Goal: Information Seeking & Learning: Check status

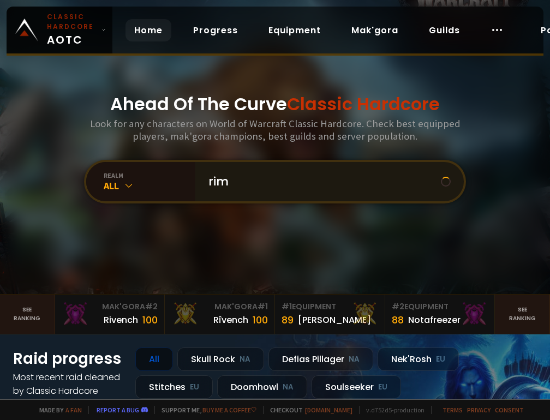
type input "[GEOGRAPHIC_DATA]"
click at [228, 181] on input "text" at bounding box center [326, 181] width 249 height 39
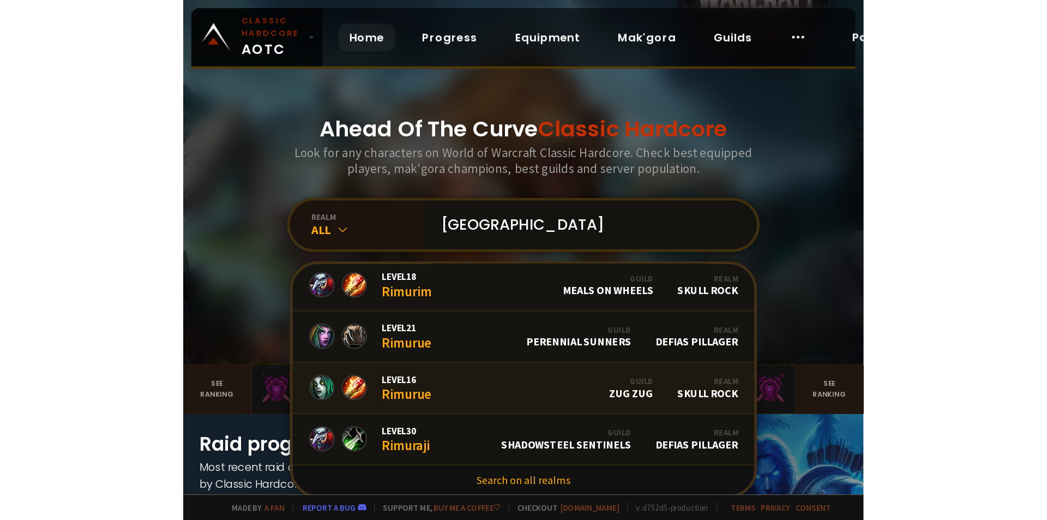
scroll to position [55, 0]
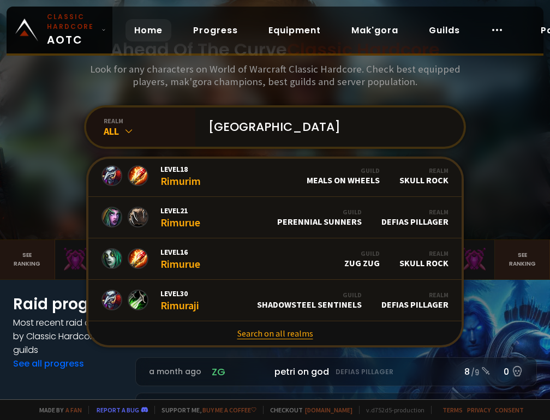
type input "rimu"
click at [251, 332] on link "Search on all realms" at bounding box center [274, 333] width 373 height 24
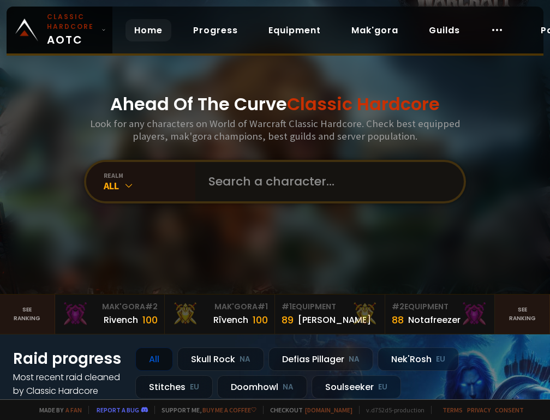
click at [241, 190] on input "text" at bounding box center [326, 181] width 249 height 39
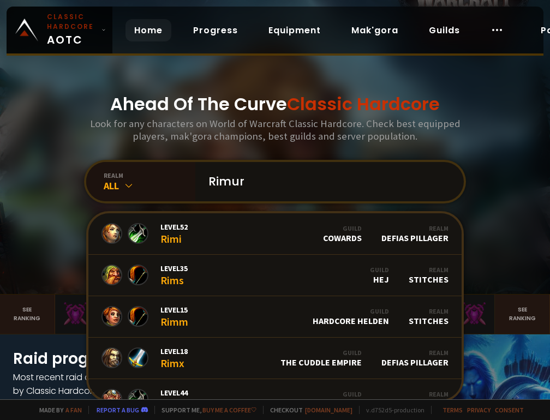
type input "Rimuru"
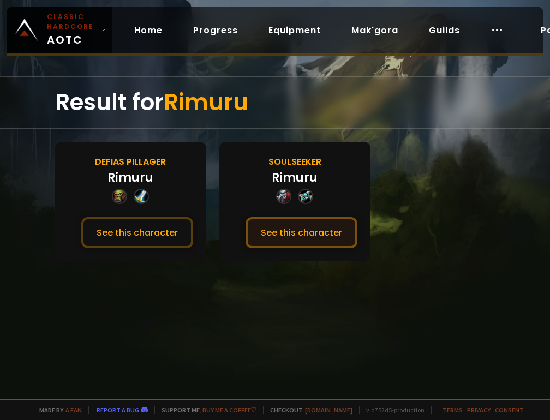
click at [292, 222] on button "See this character" at bounding box center [301, 232] width 112 height 31
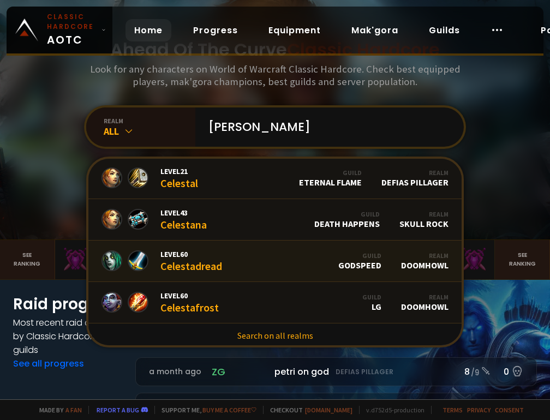
scroll to position [45, 0]
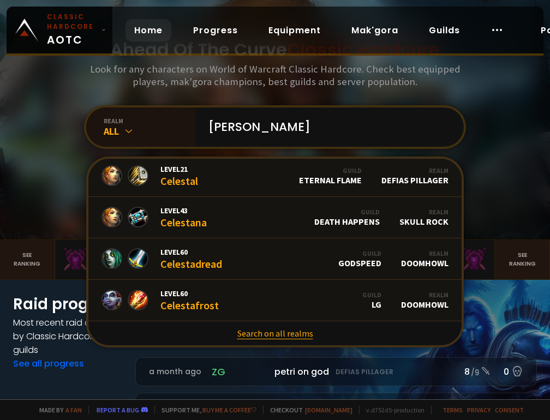
type input "[PERSON_NAME]"
click at [254, 336] on link "Search on all realms" at bounding box center [274, 333] width 373 height 24
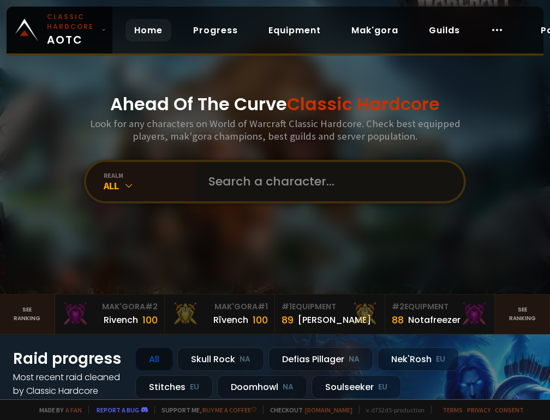
click at [254, 172] on input "text" at bounding box center [326, 181] width 249 height 39
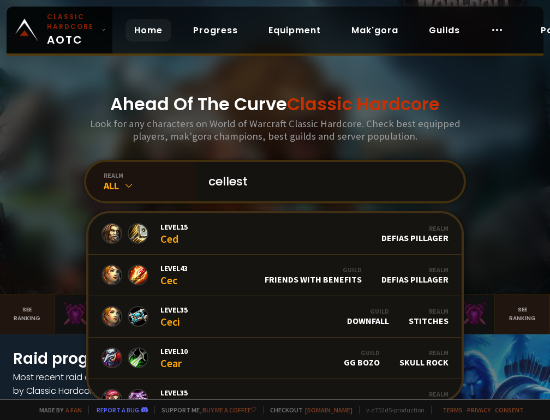
type input "cellesta"
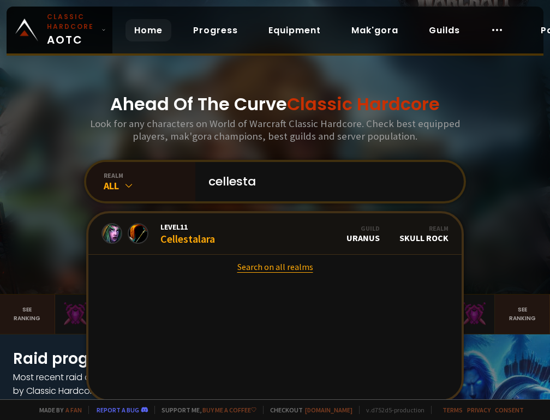
click at [258, 272] on link "Search on all realms" at bounding box center [274, 267] width 373 height 24
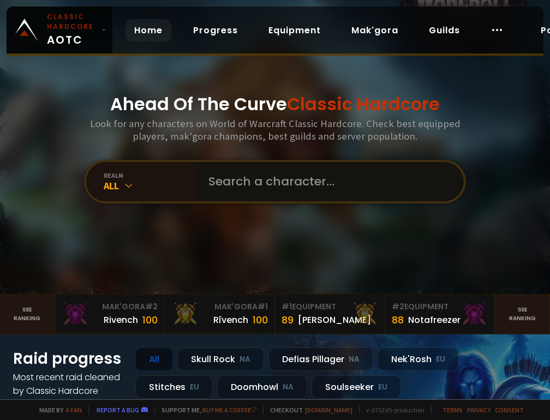
click at [249, 181] on input "text" at bounding box center [326, 181] width 249 height 39
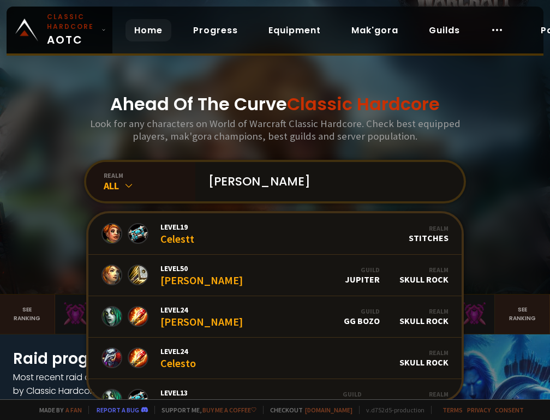
type input "celestar"
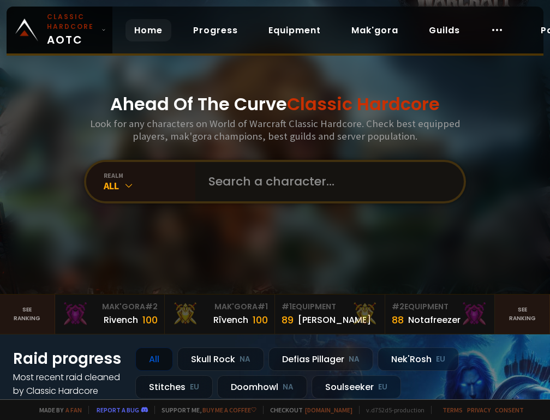
click at [218, 185] on input "text" at bounding box center [326, 181] width 249 height 39
type input "[PERSON_NAME]"
click at [247, 185] on input "text" at bounding box center [326, 181] width 249 height 39
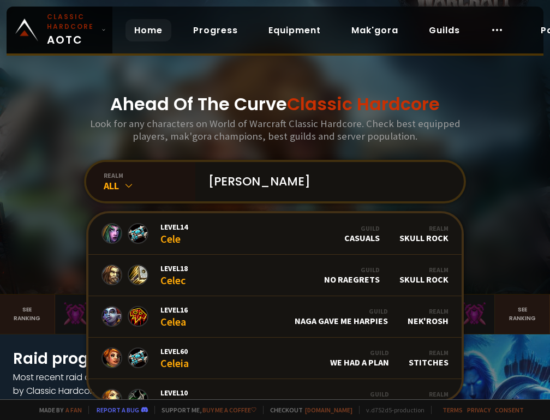
type input "[PERSON_NAME]"
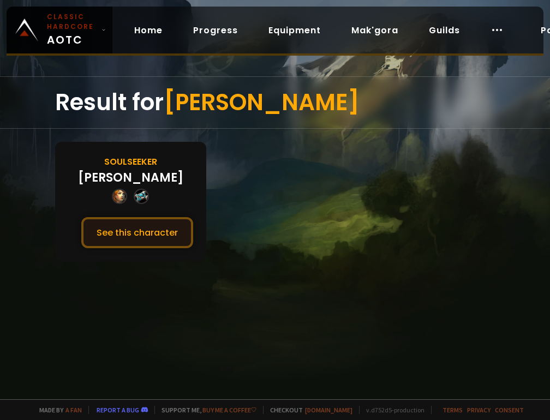
click at [173, 229] on button "See this character" at bounding box center [137, 232] width 112 height 31
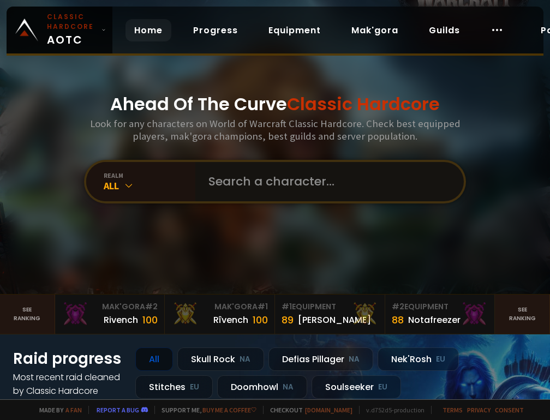
click at [224, 178] on input "text" at bounding box center [326, 181] width 249 height 39
type input "Selesta"
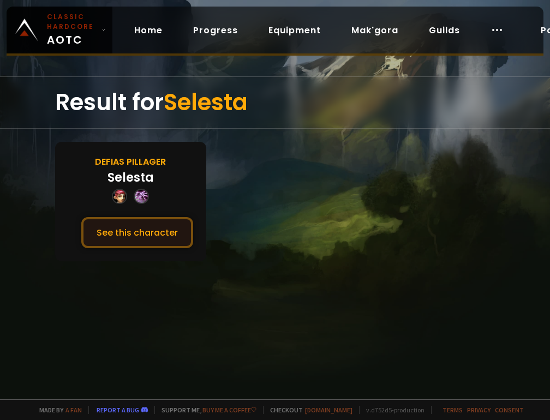
click at [171, 223] on button "See this character" at bounding box center [137, 232] width 112 height 31
